Goal: Task Accomplishment & Management: Use online tool/utility

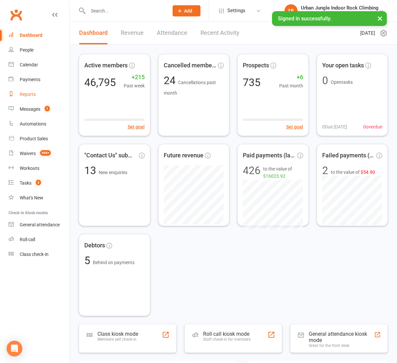
drag, startPoint x: 26, startPoint y: 96, endPoint x: 31, endPoint y: 91, distance: 7.2
click at [27, 96] on div "Reports" at bounding box center [28, 94] width 16 height 5
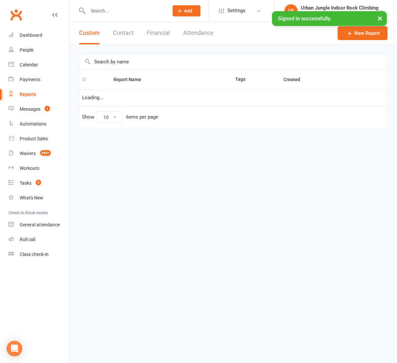
select select "100"
click at [161, 34] on button "Financial" at bounding box center [158, 33] width 23 height 23
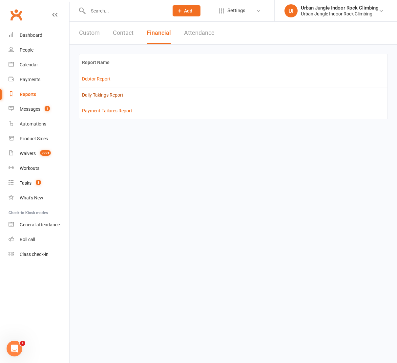
click at [107, 96] on link "Daily Takings Report" at bounding box center [102, 94] width 41 height 5
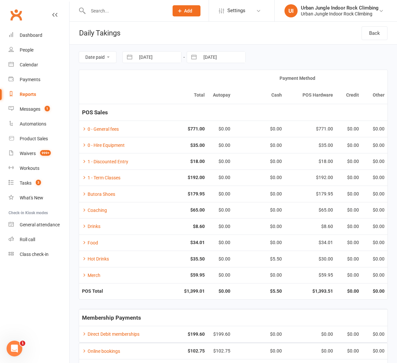
click at [146, 56] on input "[DATE]" at bounding box center [159, 57] width 46 height 11
select select "6"
select select "2025"
select select "7"
select select "2025"
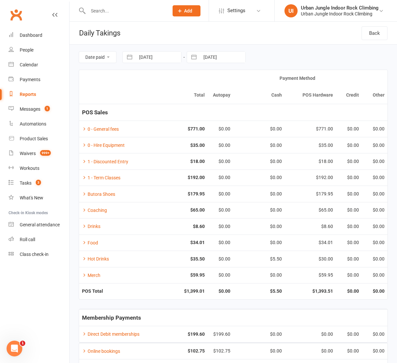
select select "8"
select select "2025"
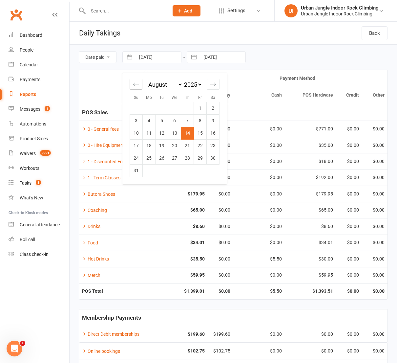
click at [138, 85] on icon "Move backward to switch to the previous month." at bounding box center [136, 84] width 6 height 6
select select "5"
select select "2025"
drag, startPoint x: 167, startPoint y: 130, endPoint x: 185, endPoint y: 84, distance: 49.3
click at [172, 124] on tbody "1 2 3 4 5 6 7 8 9 10 11 12 13 14 15 16 17 18 19 20 21 22 23 24 25 26 27 28 29 3…" at bounding box center [175, 133] width 90 height 62
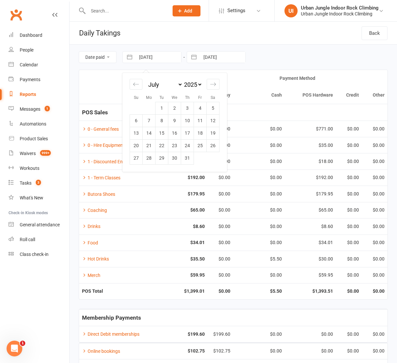
click at [195, 55] on button "button" at bounding box center [194, 57] width 12 height 11
select select "6"
select select "2025"
select select "7"
select select "2025"
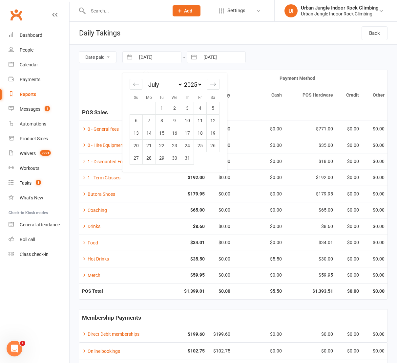
select select "8"
select select "2025"
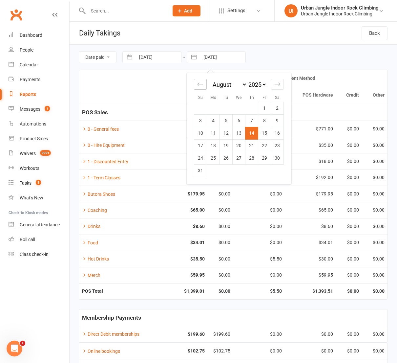
drag, startPoint x: 201, startPoint y: 83, endPoint x: 207, endPoint y: 100, distance: 17.9
click at [201, 83] on icon "Move backward to switch to the previous month." at bounding box center [200, 84] width 6 height 6
select select "5"
select select "2025"
drag, startPoint x: 224, startPoint y: 133, endPoint x: 199, endPoint y: 107, distance: 36.2
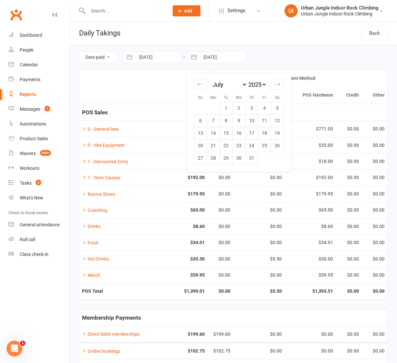
click at [224, 132] on td "15" at bounding box center [226, 133] width 13 height 12
type input "[DATE]"
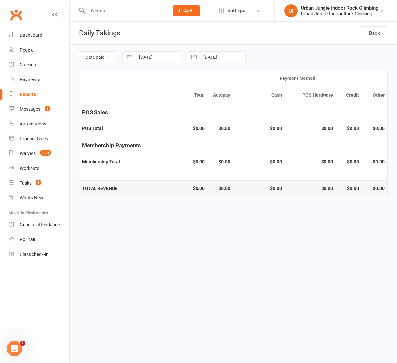
click at [131, 58] on button "button" at bounding box center [130, 57] width 12 height 11
select select "6"
select select "2025"
select select "7"
select select "2025"
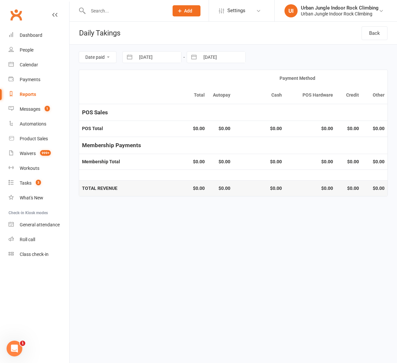
select select "8"
select select "2025"
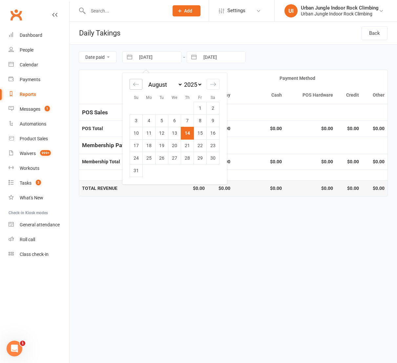
drag, startPoint x: 138, startPoint y: 84, endPoint x: 142, endPoint y: 89, distance: 6.6
click at [138, 84] on icon "Move backward to switch to the previous month." at bounding box center [136, 84] width 6 height 6
select select "5"
select select "2025"
click at [159, 132] on td "15" at bounding box center [162, 133] width 13 height 12
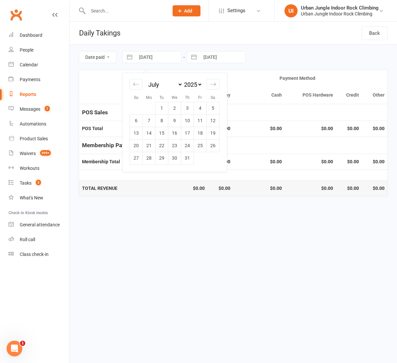
type input "[DATE]"
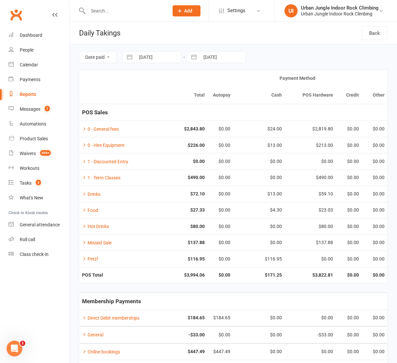
click at [55, 14] on icon at bounding box center [54, 14] width 5 height 5
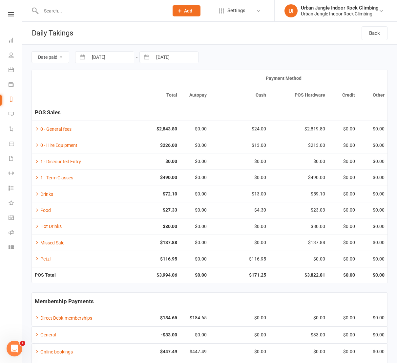
click at [105, 54] on input "[DATE]" at bounding box center [111, 57] width 46 height 11
select select "5"
select select "2025"
select select "6"
select select "2025"
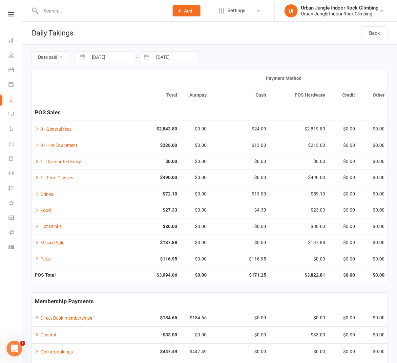
select select "7"
select select "2025"
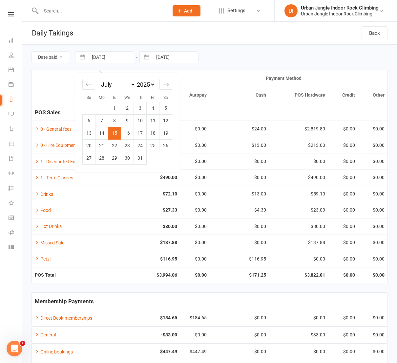
drag, startPoint x: 127, startPoint y: 133, endPoint x: 139, endPoint y: 106, distance: 29.3
click at [129, 131] on td "16" at bounding box center [127, 133] width 13 height 12
type input "[DATE]"
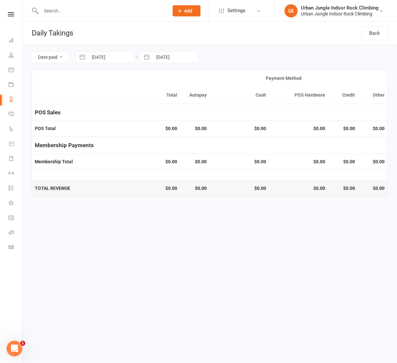
click at [147, 56] on button "button" at bounding box center [147, 57] width 12 height 11
select select "5"
select select "2025"
select select "6"
select select "2025"
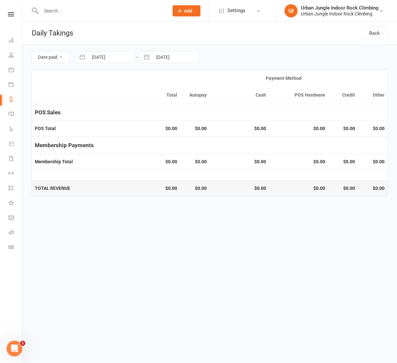
select select "7"
select select "2025"
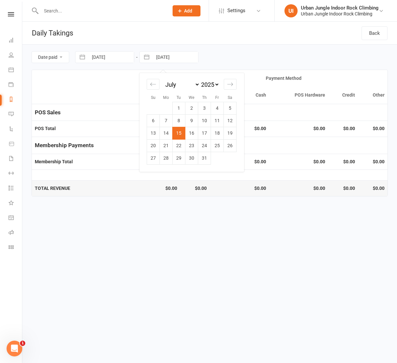
click at [191, 133] on td "16" at bounding box center [192, 133] width 13 height 12
type input "[DATE]"
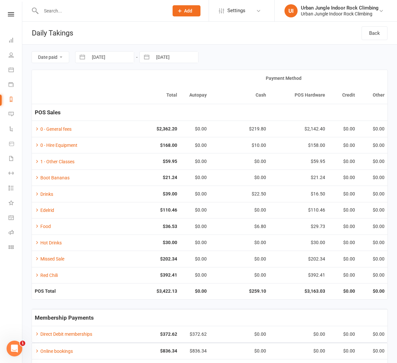
click at [92, 56] on input "[DATE]" at bounding box center [111, 57] width 46 height 11
select select "5"
select select "2025"
select select "6"
select select "2025"
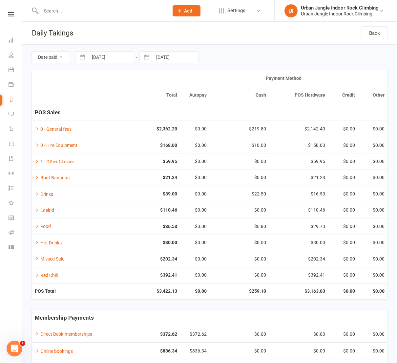
select select "7"
select select "2025"
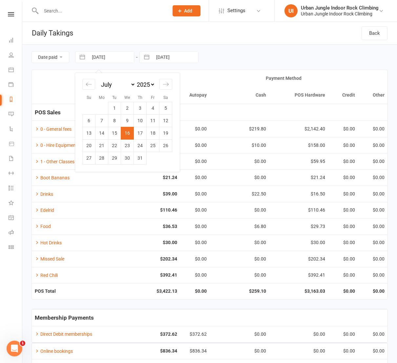
drag, startPoint x: 142, startPoint y: 132, endPoint x: 144, endPoint y: 123, distance: 9.3
click at [142, 131] on td "17" at bounding box center [140, 133] width 13 height 12
type input "[DATE]"
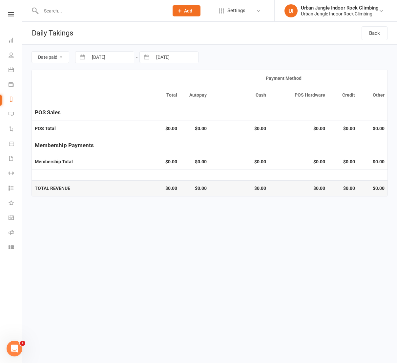
drag, startPoint x: 153, startPoint y: 57, endPoint x: 154, endPoint y: 69, distance: 11.5
click at [153, 58] on input "[DATE]" at bounding box center [176, 57] width 46 height 11
select select "5"
select select "2025"
select select "6"
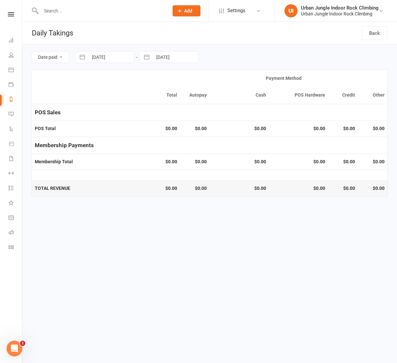
select select "2025"
select select "7"
select select "2025"
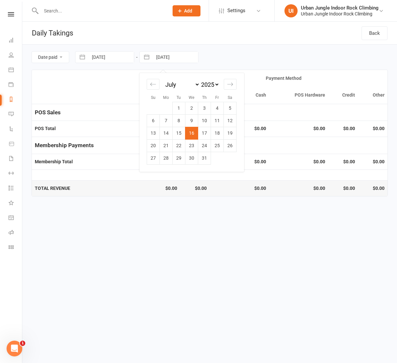
click at [202, 132] on td "17" at bounding box center [204, 133] width 13 height 12
type input "[DATE]"
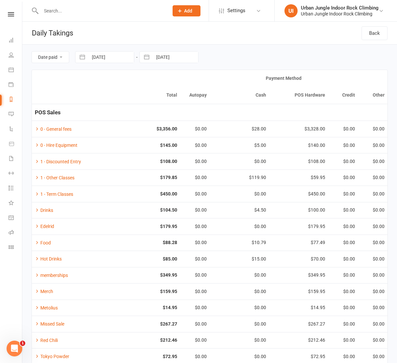
click at [91, 55] on input "[DATE]" at bounding box center [111, 57] width 46 height 11
select select "5"
select select "2025"
select select "6"
select select "2025"
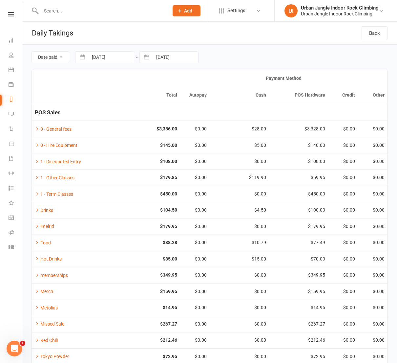
select select "7"
select select "2025"
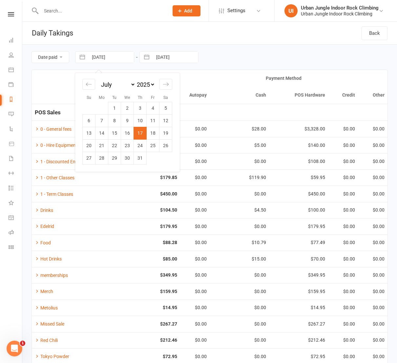
click at [157, 131] on td "18" at bounding box center [153, 133] width 13 height 12
type input "[DATE]"
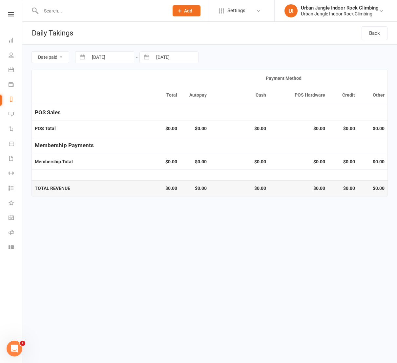
drag, startPoint x: 155, startPoint y: 57, endPoint x: 154, endPoint y: 62, distance: 4.3
click at [155, 58] on input "[DATE]" at bounding box center [176, 57] width 46 height 11
select select "5"
select select "2025"
select select "6"
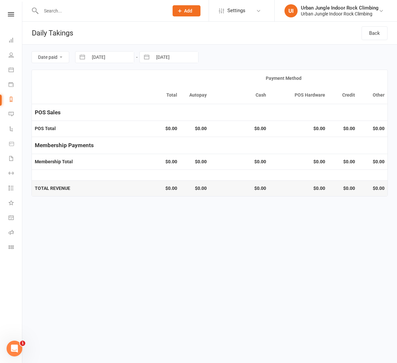
select select "2025"
select select "7"
select select "2025"
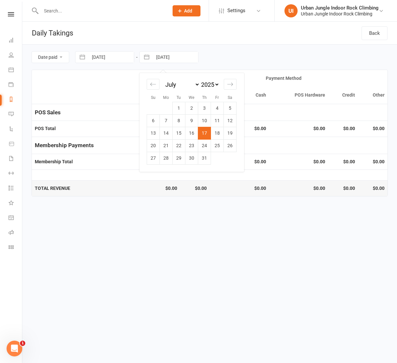
drag, startPoint x: 213, startPoint y: 132, endPoint x: 153, endPoint y: 133, distance: 59.5
click at [213, 132] on td "18" at bounding box center [217, 133] width 13 height 12
type input "[DATE]"
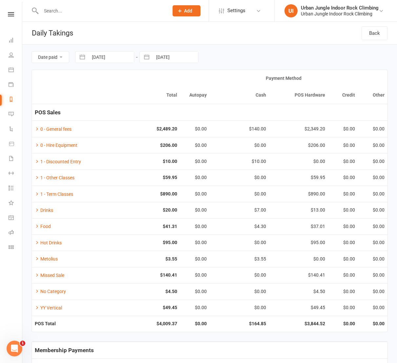
scroll to position [0, 0]
select select "5"
select select "2025"
select select "6"
select select "2025"
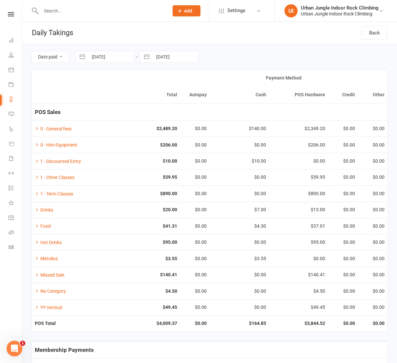
select select "7"
select select "2025"
drag, startPoint x: 93, startPoint y: 56, endPoint x: 98, endPoint y: 63, distance: 9.2
click at [93, 56] on input "[DATE]" at bounding box center [111, 56] width 46 height 11
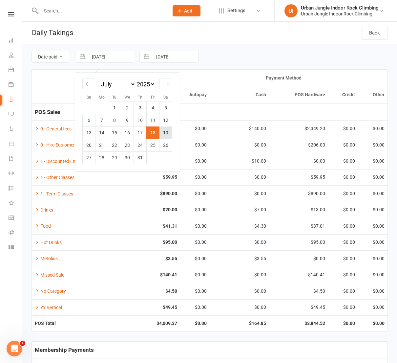
drag, startPoint x: 167, startPoint y: 134, endPoint x: 158, endPoint y: 80, distance: 54.9
click at [167, 134] on td "19" at bounding box center [166, 132] width 13 height 12
type input "[DATE]"
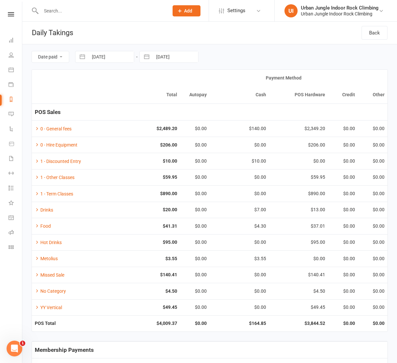
scroll to position [0, 0]
select select "5"
select select "2025"
select select "6"
select select "2025"
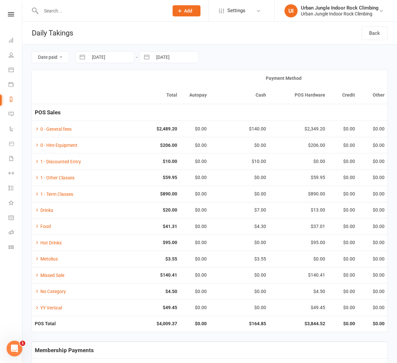
select select "7"
select select "2025"
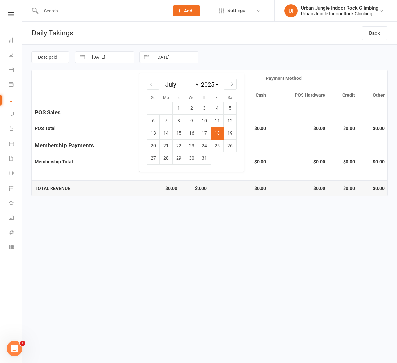
click at [153, 56] on input "[DATE]" at bounding box center [176, 57] width 46 height 11
click at [232, 133] on td "19" at bounding box center [230, 133] width 13 height 12
type input "[DATE]"
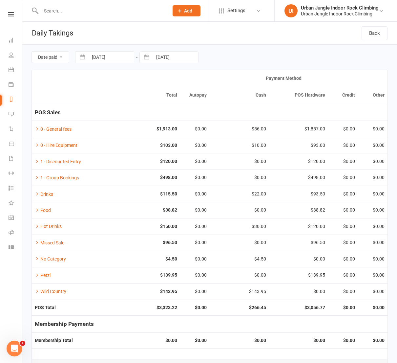
click at [95, 57] on input "[DATE]" at bounding box center [111, 57] width 46 height 11
select select "5"
select select "2025"
select select "6"
select select "2025"
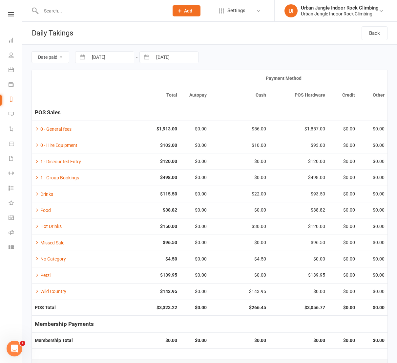
select select "7"
select select "2025"
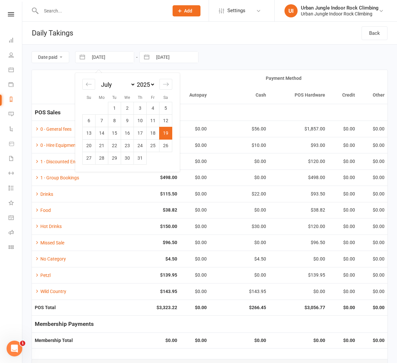
drag, startPoint x: 91, startPoint y: 146, endPoint x: 110, endPoint y: 124, distance: 29.6
click at [92, 145] on td "20" at bounding box center [89, 145] width 13 height 12
type input "[DATE]"
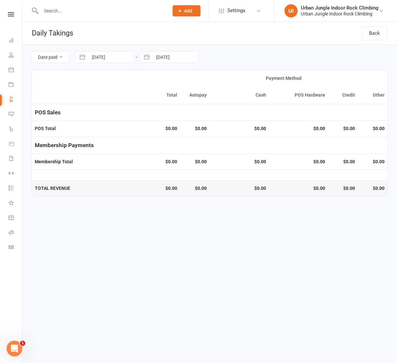
click at [156, 57] on input "[DATE]" at bounding box center [176, 57] width 46 height 11
select select "5"
select select "2025"
select select "6"
select select "2025"
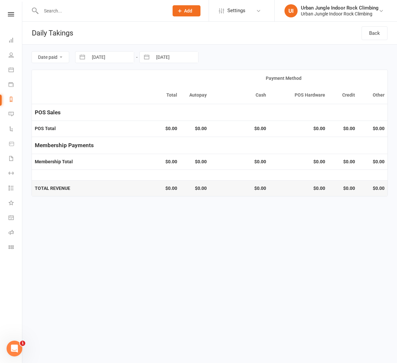
select select "7"
select select "2025"
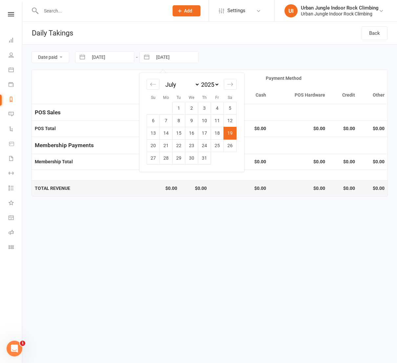
click at [151, 149] on td "20" at bounding box center [153, 145] width 13 height 12
type input "[DATE]"
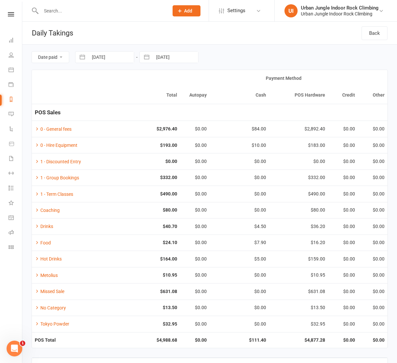
drag, startPoint x: 94, startPoint y: 56, endPoint x: 123, endPoint y: 67, distance: 30.8
click at [94, 56] on input "[DATE]" at bounding box center [111, 57] width 46 height 11
select select "5"
select select "2025"
select select "6"
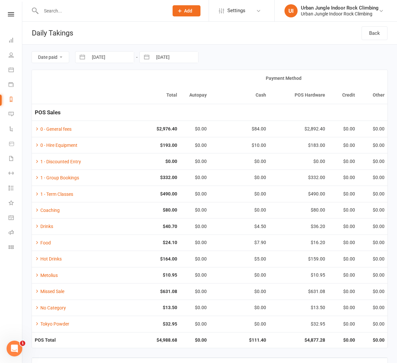
select select "2025"
select select "7"
select select "2025"
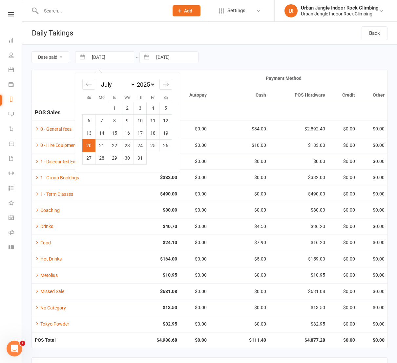
drag, startPoint x: 101, startPoint y: 144, endPoint x: 144, endPoint y: 115, distance: 51.2
click at [101, 144] on td "21" at bounding box center [102, 145] width 13 height 12
type input "[DATE]"
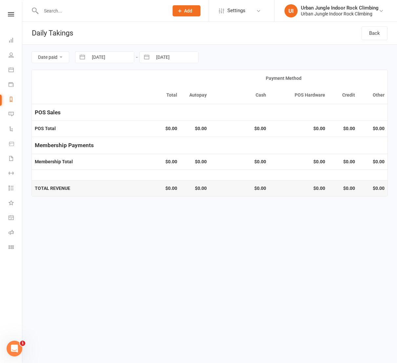
click at [158, 58] on input "[DATE]" at bounding box center [176, 57] width 46 height 11
select select "5"
select select "2025"
select select "6"
select select "2025"
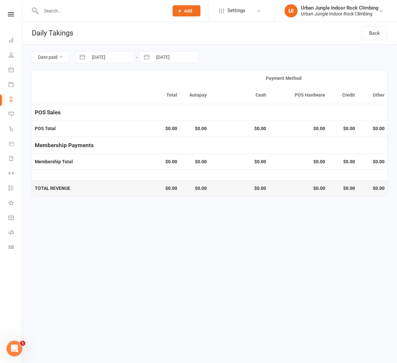
select select "7"
select select "2025"
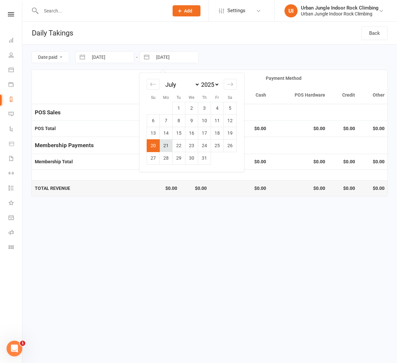
click at [165, 145] on td "21" at bounding box center [166, 145] width 13 height 12
type input "[DATE]"
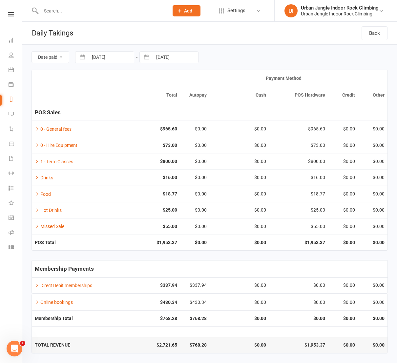
click at [92, 58] on input "[DATE]" at bounding box center [111, 57] width 46 height 11
select select "5"
select select "2025"
select select "6"
select select "2025"
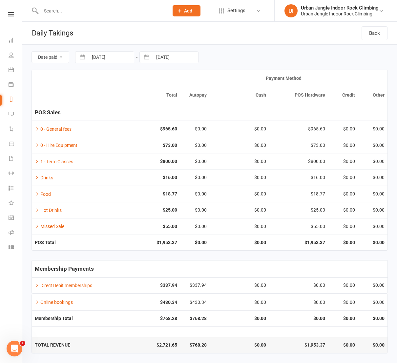
select select "7"
select select "2025"
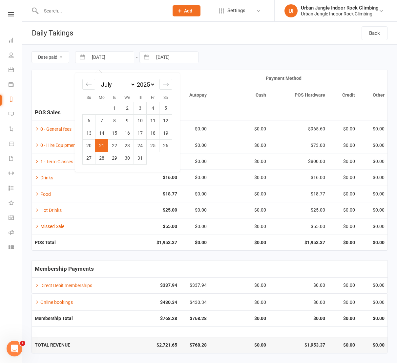
drag, startPoint x: 116, startPoint y: 145, endPoint x: 125, endPoint y: 117, distance: 29.7
click at [115, 145] on td "22" at bounding box center [114, 145] width 13 height 12
type input "[DATE]"
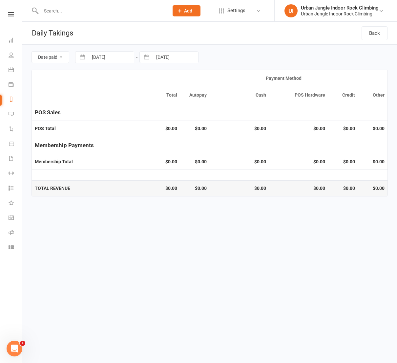
drag, startPoint x: 148, startPoint y: 57, endPoint x: 148, endPoint y: 65, distance: 7.9
click at [148, 57] on button "button" at bounding box center [147, 57] width 12 height 11
select select "5"
select select "2025"
select select "6"
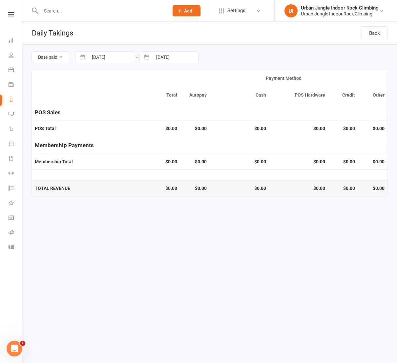
select select "2025"
select select "7"
select select "2025"
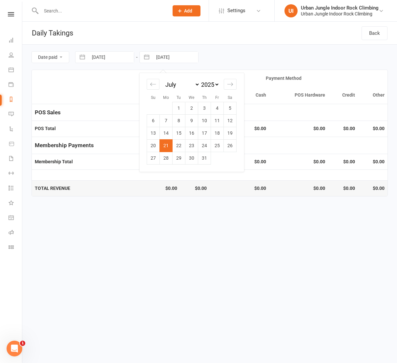
click at [178, 145] on td "22" at bounding box center [179, 145] width 13 height 12
type input "[DATE]"
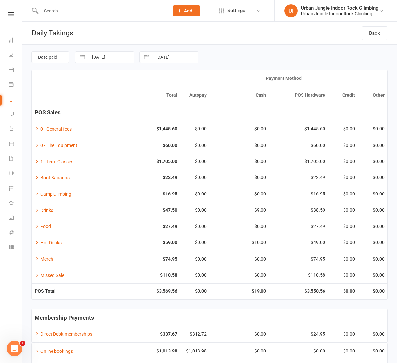
click at [101, 56] on input "[DATE]" at bounding box center [111, 57] width 46 height 11
select select "5"
select select "2025"
select select "6"
select select "2025"
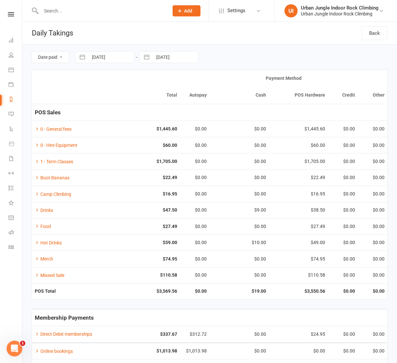
select select "7"
select select "2025"
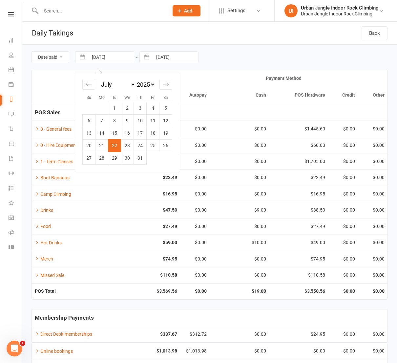
drag, startPoint x: 127, startPoint y: 144, endPoint x: 134, endPoint y: 132, distance: 14.1
click at [127, 144] on td "23" at bounding box center [127, 145] width 13 height 12
type input "[DATE]"
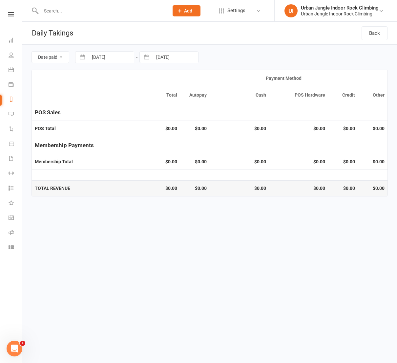
click at [159, 56] on input "[DATE]" at bounding box center [176, 57] width 46 height 11
select select "5"
select select "2025"
select select "6"
select select "2025"
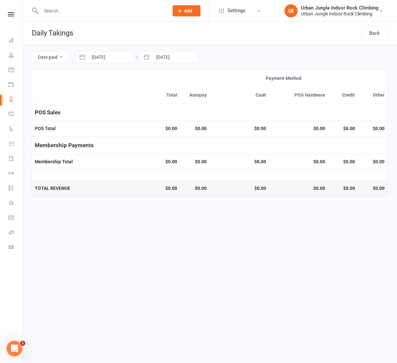
select select "7"
select select "2025"
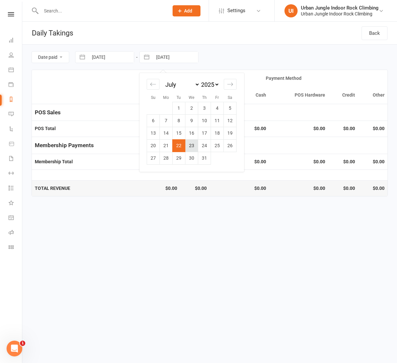
drag, startPoint x: 192, startPoint y: 146, endPoint x: 174, endPoint y: 144, distance: 18.2
click at [192, 146] on td "23" at bounding box center [192, 145] width 13 height 12
type input "[DATE]"
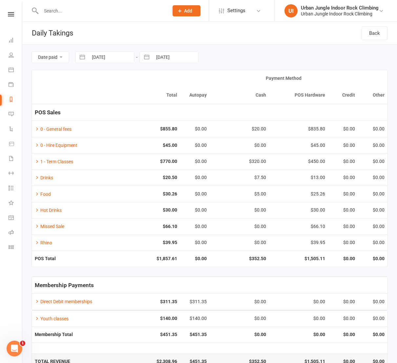
click at [80, 55] on button "button" at bounding box center [83, 57] width 12 height 11
select select "5"
select select "2025"
select select "6"
select select "2025"
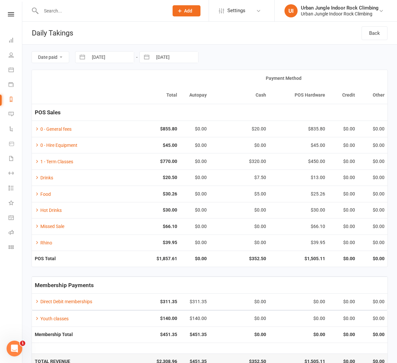
select select "7"
select select "2025"
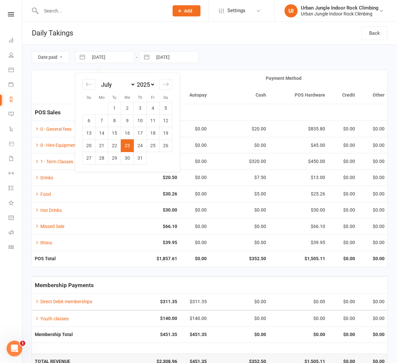
drag, startPoint x: 140, startPoint y: 149, endPoint x: 145, endPoint y: 81, distance: 68.5
click at [140, 147] on td "24" at bounding box center [140, 145] width 13 height 12
type input "[DATE]"
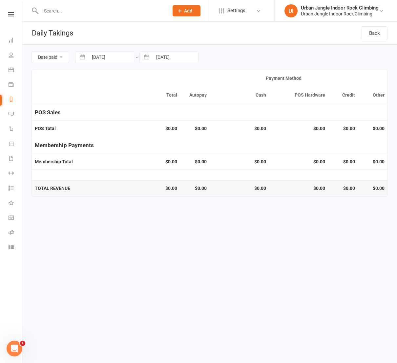
click at [148, 57] on button "button" at bounding box center [147, 57] width 12 height 11
select select "5"
select select "2025"
select select "6"
select select "2025"
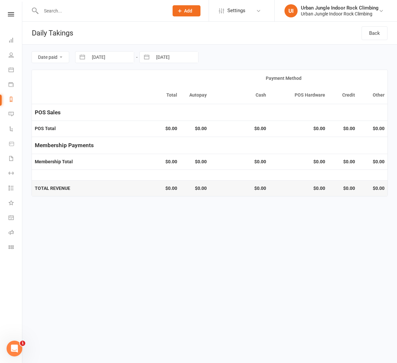
select select "7"
select select "2025"
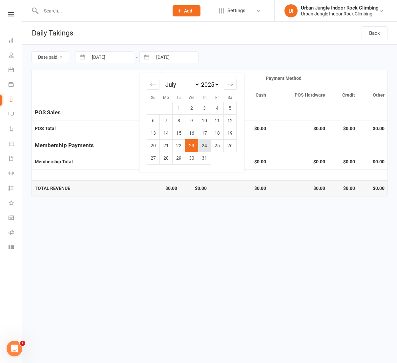
drag, startPoint x: 204, startPoint y: 146, endPoint x: 183, endPoint y: 142, distance: 20.9
click at [204, 146] on td "24" at bounding box center [204, 145] width 13 height 12
type input "[DATE]"
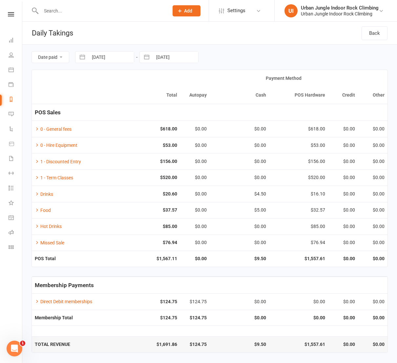
click at [86, 59] on button "button" at bounding box center [83, 57] width 12 height 11
select select "5"
select select "2025"
select select "6"
select select "2025"
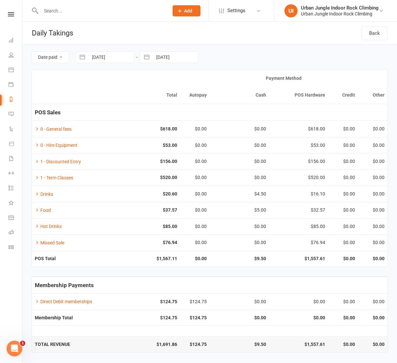
select select "7"
select select "2025"
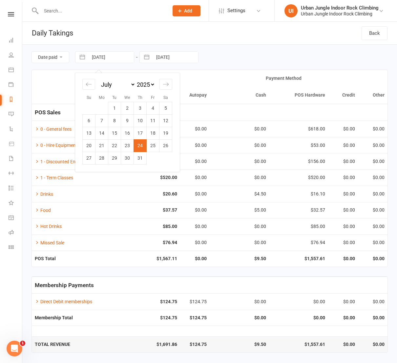
click at [151, 145] on td "25" at bounding box center [153, 145] width 13 height 12
type input "[DATE]"
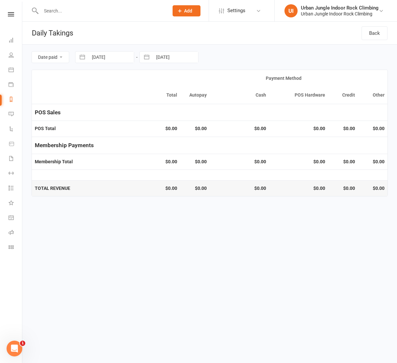
drag, startPoint x: 152, startPoint y: 56, endPoint x: 169, endPoint y: 71, distance: 23.3
click at [153, 57] on button "button" at bounding box center [147, 57] width 12 height 11
select select "5"
select select "2025"
select select "6"
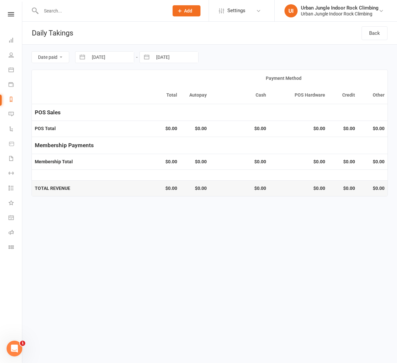
select select "2025"
select select "7"
select select "2025"
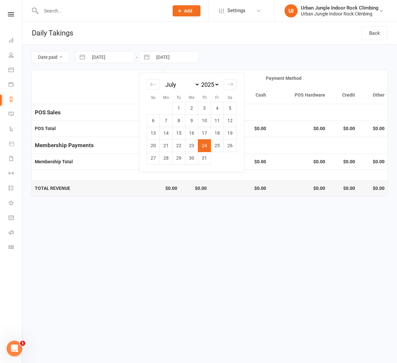
click at [218, 142] on td "25" at bounding box center [217, 145] width 13 height 12
type input "[DATE]"
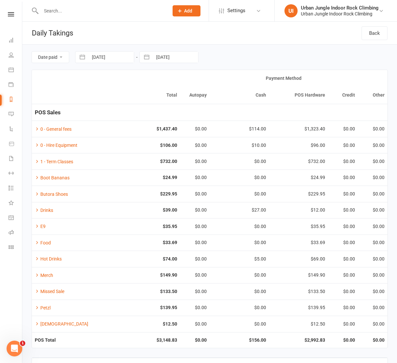
select select "5"
select select "2025"
select select "6"
select select "2025"
select select "7"
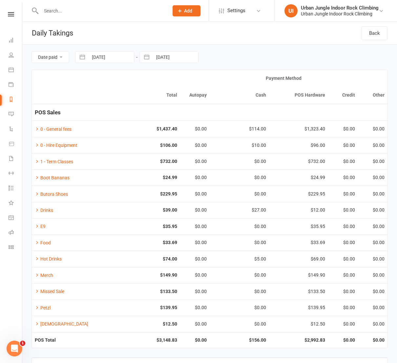
select select "2025"
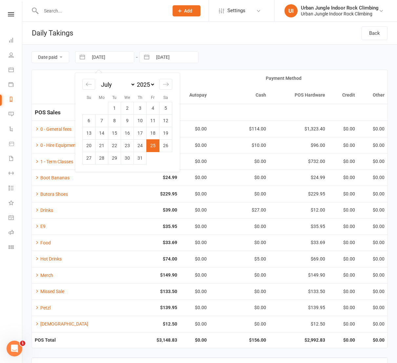
click at [95, 58] on input "[DATE]" at bounding box center [111, 57] width 46 height 11
drag, startPoint x: 163, startPoint y: 143, endPoint x: 162, endPoint y: 132, distance: 10.6
click at [163, 143] on td "26" at bounding box center [166, 145] width 13 height 12
type input "[DATE]"
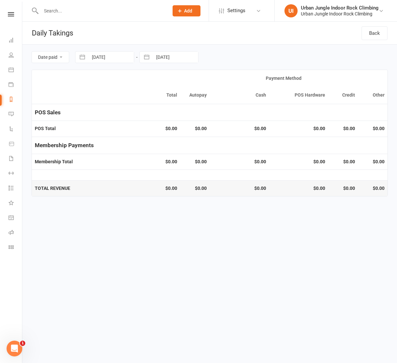
click at [145, 55] on button "button" at bounding box center [147, 57] width 12 height 11
select select "5"
select select "2025"
select select "6"
select select "2025"
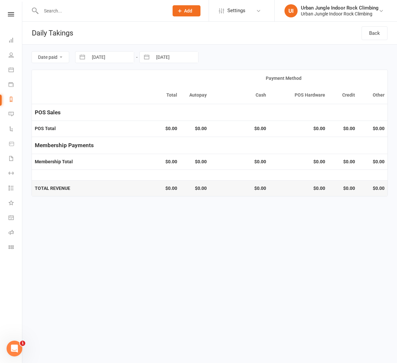
select select "7"
select select "2025"
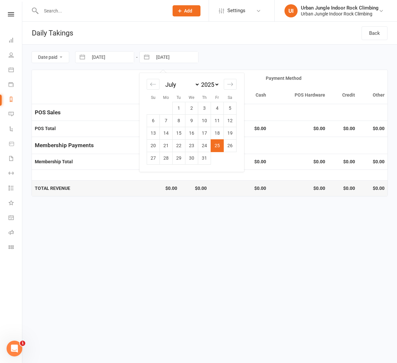
click at [232, 147] on td "26" at bounding box center [230, 145] width 13 height 12
type input "[DATE]"
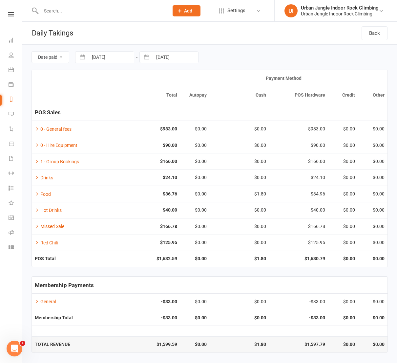
click at [81, 57] on button "button" at bounding box center [83, 57] width 12 height 11
select select "5"
select select "2025"
select select "6"
select select "2025"
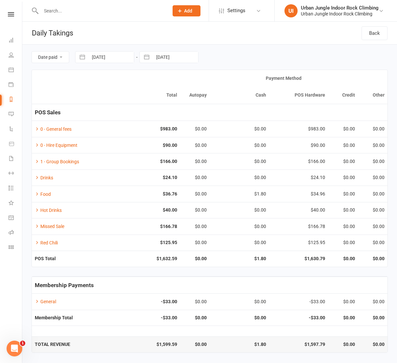
select select "7"
select select "2025"
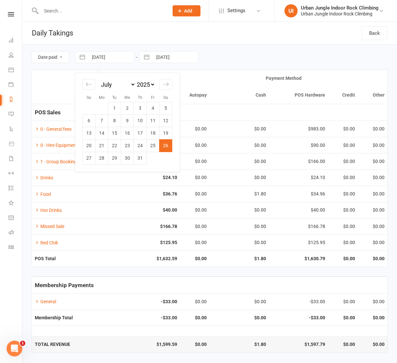
drag, startPoint x: 90, startPoint y: 159, endPoint x: 106, endPoint y: 142, distance: 23.5
click at [91, 158] on td "27" at bounding box center [89, 158] width 13 height 12
type input "[DATE]"
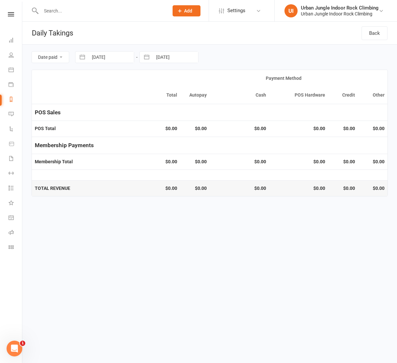
click at [152, 57] on button "button" at bounding box center [147, 57] width 12 height 11
select select "5"
select select "2025"
select select "6"
select select "2025"
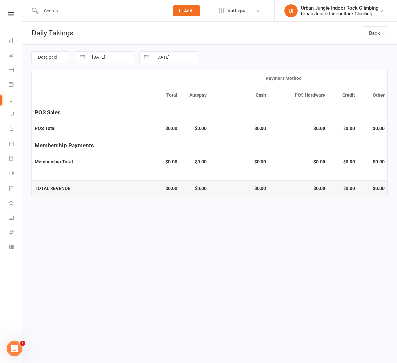
select select "7"
select select "2025"
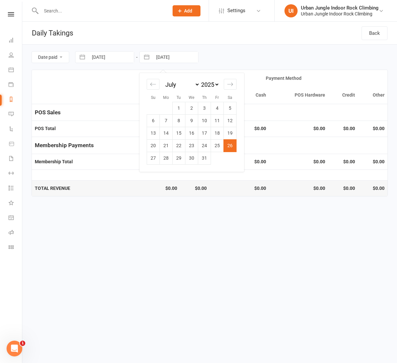
click at [154, 156] on td "27" at bounding box center [153, 158] width 13 height 12
type input "[DATE]"
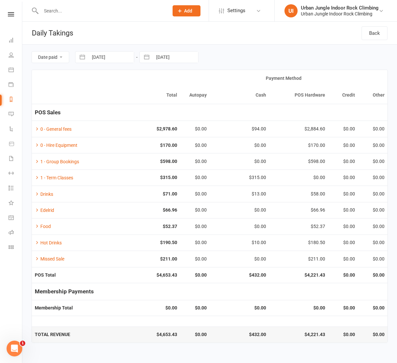
select select "5"
select select "2025"
select select "6"
select select "2025"
select select "7"
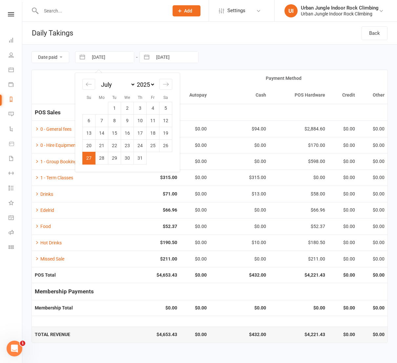
click at [94, 60] on input "[DATE]" at bounding box center [111, 57] width 46 height 11
click at [103, 154] on td "28" at bounding box center [102, 158] width 13 height 12
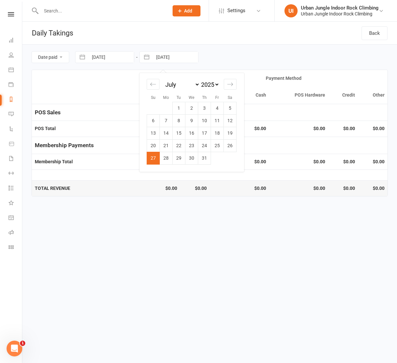
drag, startPoint x: 161, startPoint y: 58, endPoint x: 158, endPoint y: 71, distance: 13.6
click at [161, 58] on input "[DATE]" at bounding box center [176, 57] width 46 height 11
click at [166, 160] on td "28" at bounding box center [166, 158] width 13 height 12
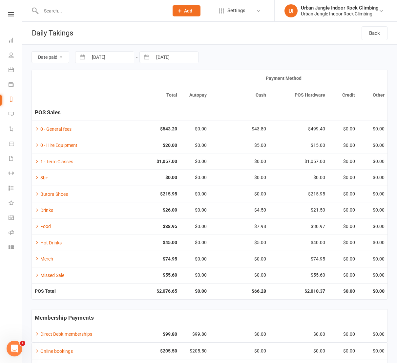
drag, startPoint x: 92, startPoint y: 58, endPoint x: 93, endPoint y: 61, distance: 3.5
click at [92, 58] on input "[DATE]" at bounding box center [111, 57] width 46 height 11
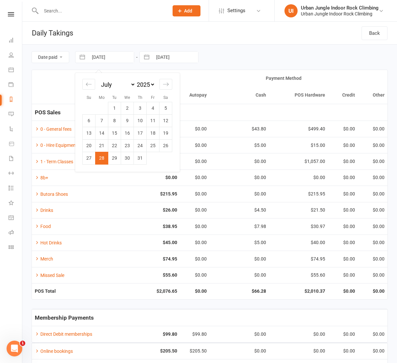
drag, startPoint x: 111, startPoint y: 156, endPoint x: 116, endPoint y: 151, distance: 7.0
click at [112, 156] on td "29" at bounding box center [114, 158] width 13 height 12
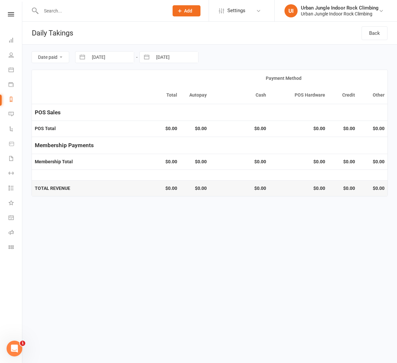
click at [161, 55] on input "[DATE]" at bounding box center [176, 57] width 46 height 11
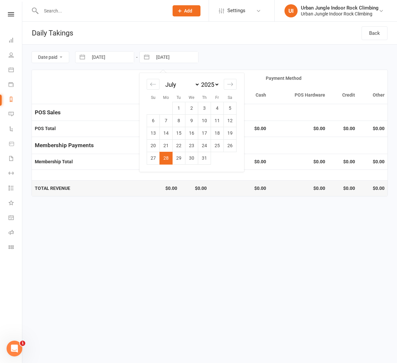
click at [177, 157] on td "29" at bounding box center [179, 158] width 13 height 12
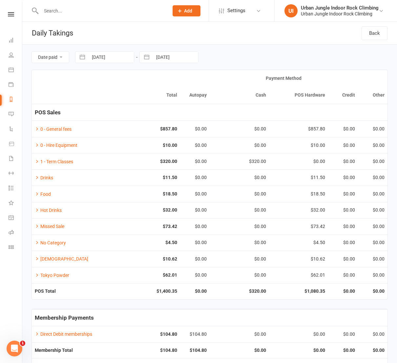
click at [96, 58] on input "[DATE]" at bounding box center [111, 57] width 46 height 11
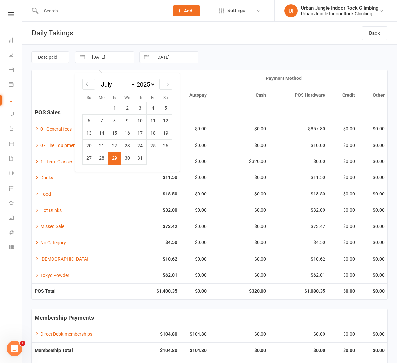
drag, startPoint x: 128, startPoint y: 157, endPoint x: 133, endPoint y: 142, distance: 15.9
click at [128, 157] on td "30" at bounding box center [127, 158] width 13 height 12
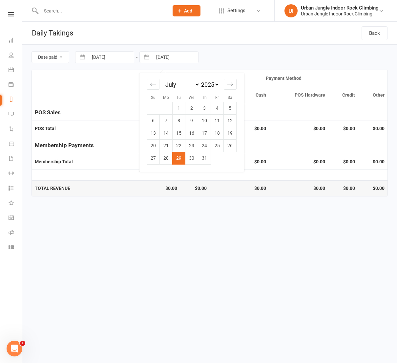
click at [153, 59] on input "[DATE]" at bounding box center [176, 57] width 46 height 11
click at [190, 157] on td "30" at bounding box center [192, 158] width 13 height 12
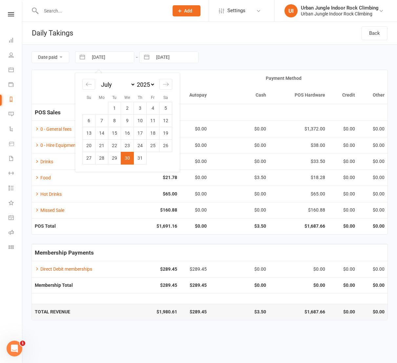
click at [95, 58] on input "[DATE]" at bounding box center [111, 57] width 46 height 11
drag, startPoint x: 145, startPoint y: 157, endPoint x: 159, endPoint y: 84, distance: 74.4
click at [145, 155] on td "31" at bounding box center [140, 158] width 13 height 12
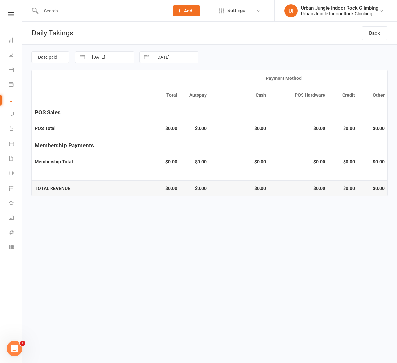
click at [151, 60] on button "button" at bounding box center [147, 57] width 12 height 11
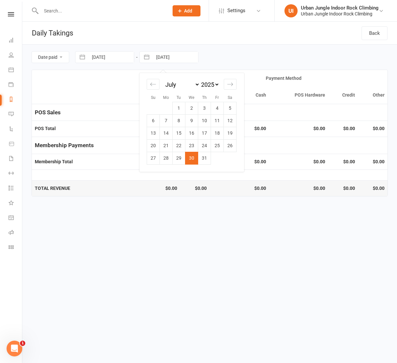
click at [202, 159] on td "31" at bounding box center [204, 158] width 13 height 12
